Goal: Task Accomplishment & Management: Manage account settings

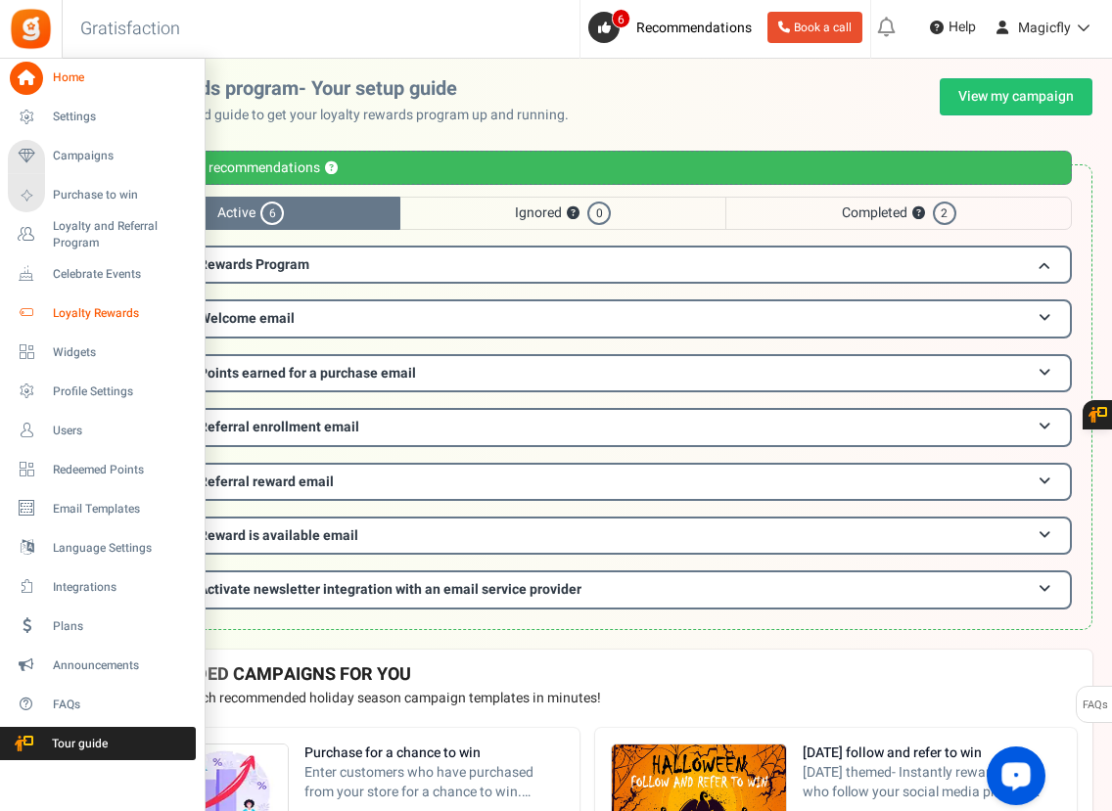
click at [95, 310] on span "Loyalty Rewards" at bounding box center [121, 313] width 137 height 17
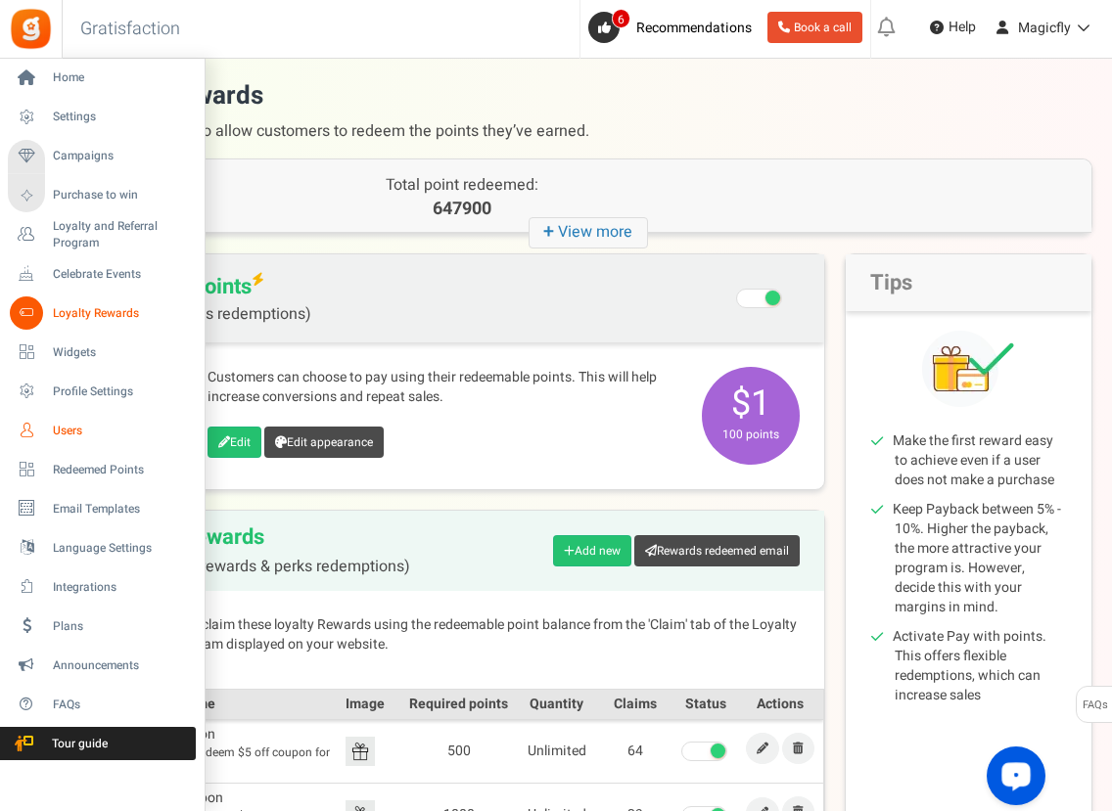
click at [74, 428] on span "Users" at bounding box center [121, 431] width 137 height 17
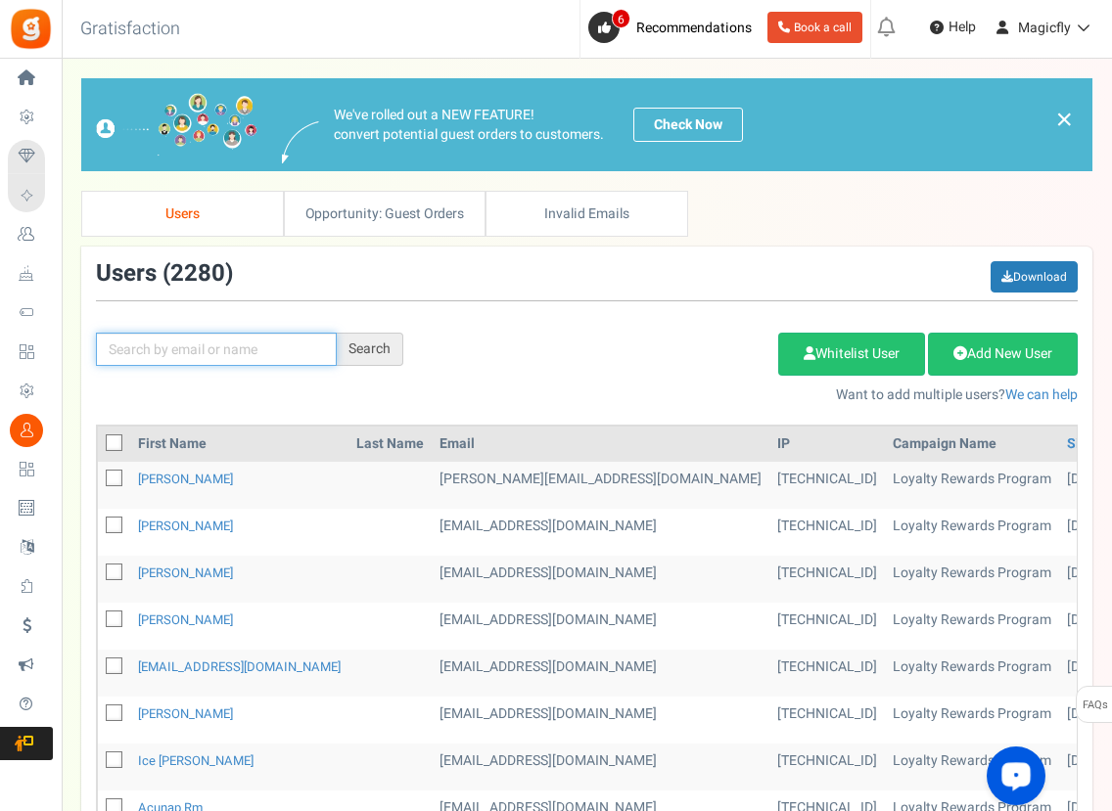
click at [187, 347] on input "text" at bounding box center [216, 349] width 241 height 33
paste input "[PERSON_NAME]"
type input "[PERSON_NAME]"
click at [370, 344] on div "Search" at bounding box center [370, 349] width 67 height 33
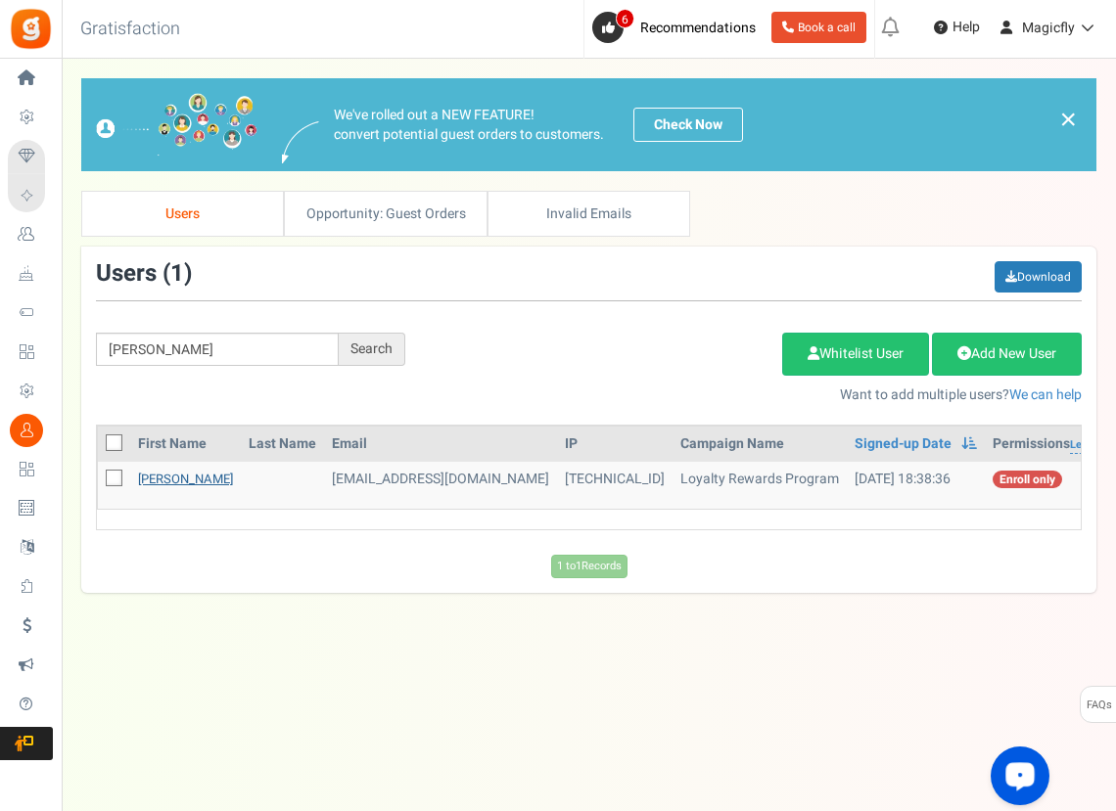
click at [190, 477] on link "[PERSON_NAME]" at bounding box center [185, 479] width 95 height 19
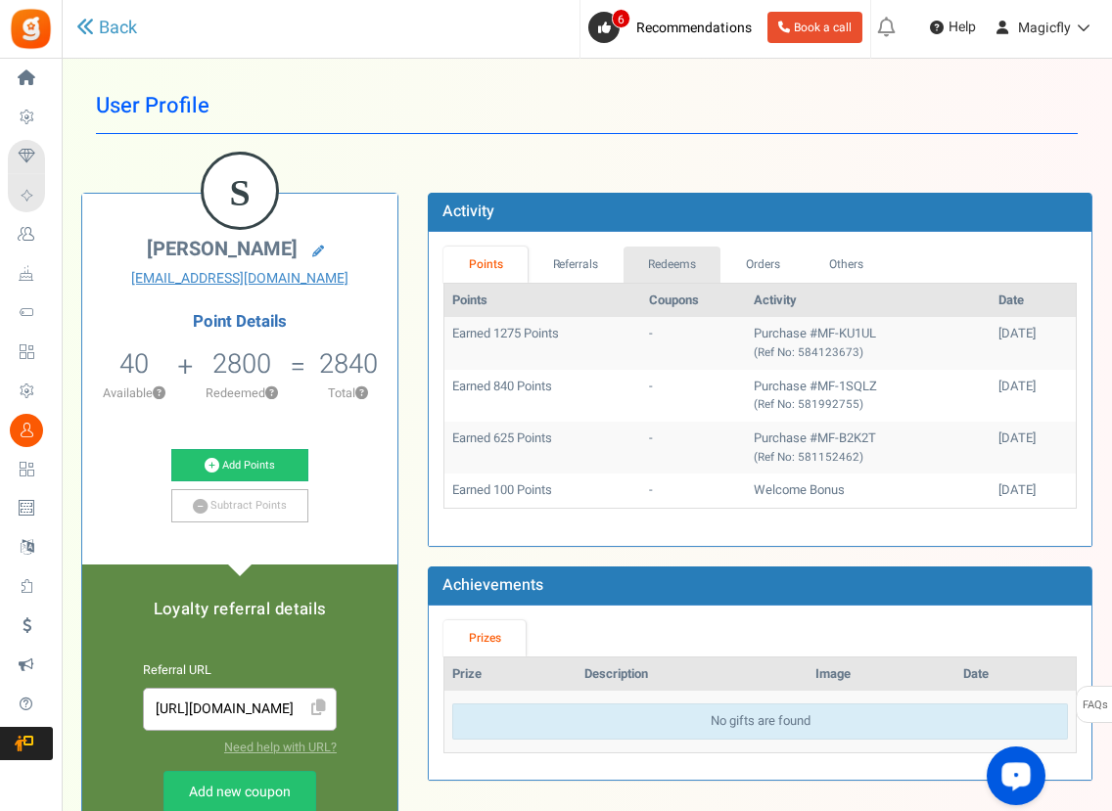
click at [679, 252] on link "Redeems" at bounding box center [672, 265] width 98 height 36
